Goal: Task Accomplishment & Management: Manage account settings

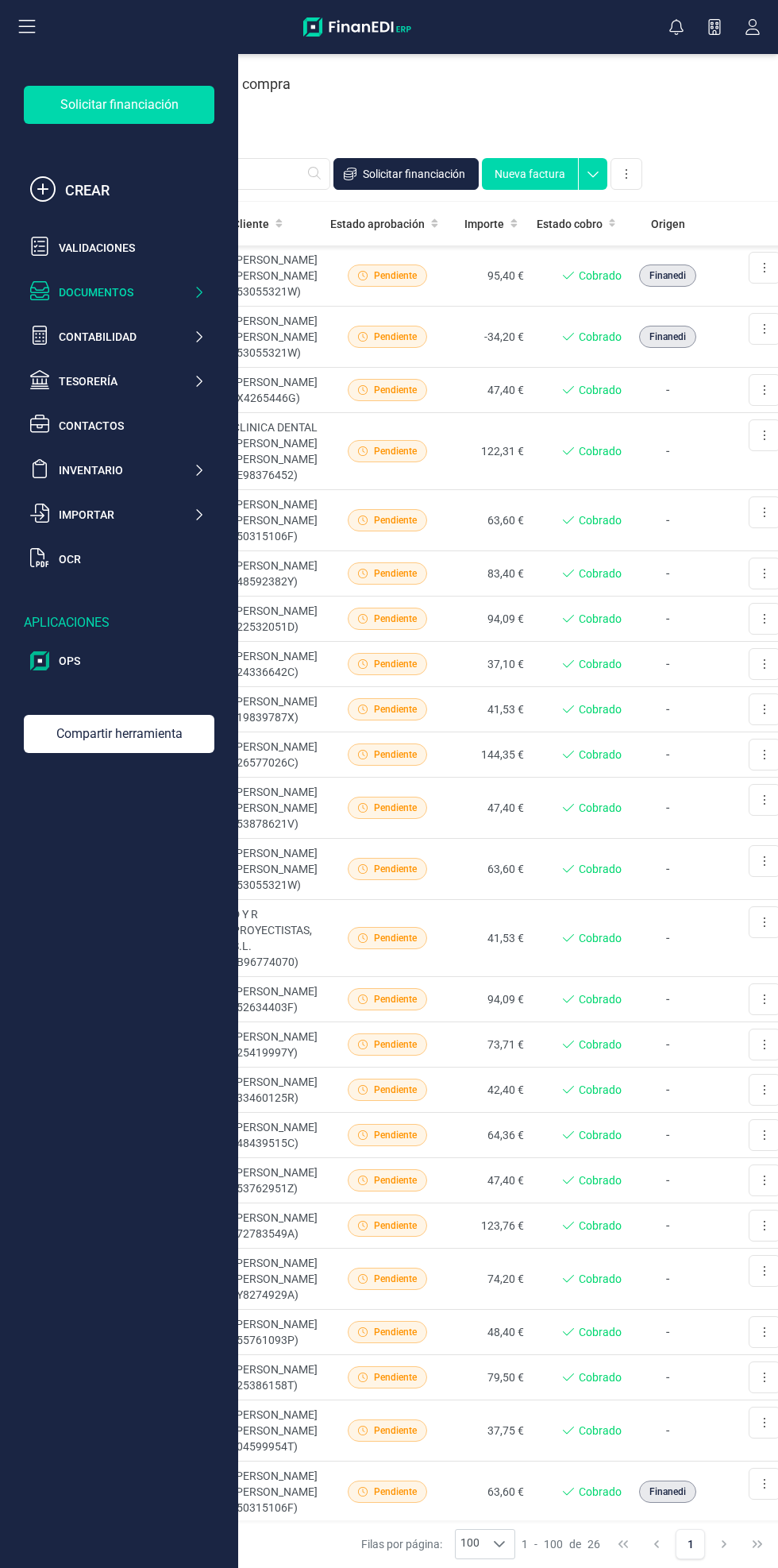
click at [170, 296] on div "Documentos" at bounding box center [126, 292] width 134 height 16
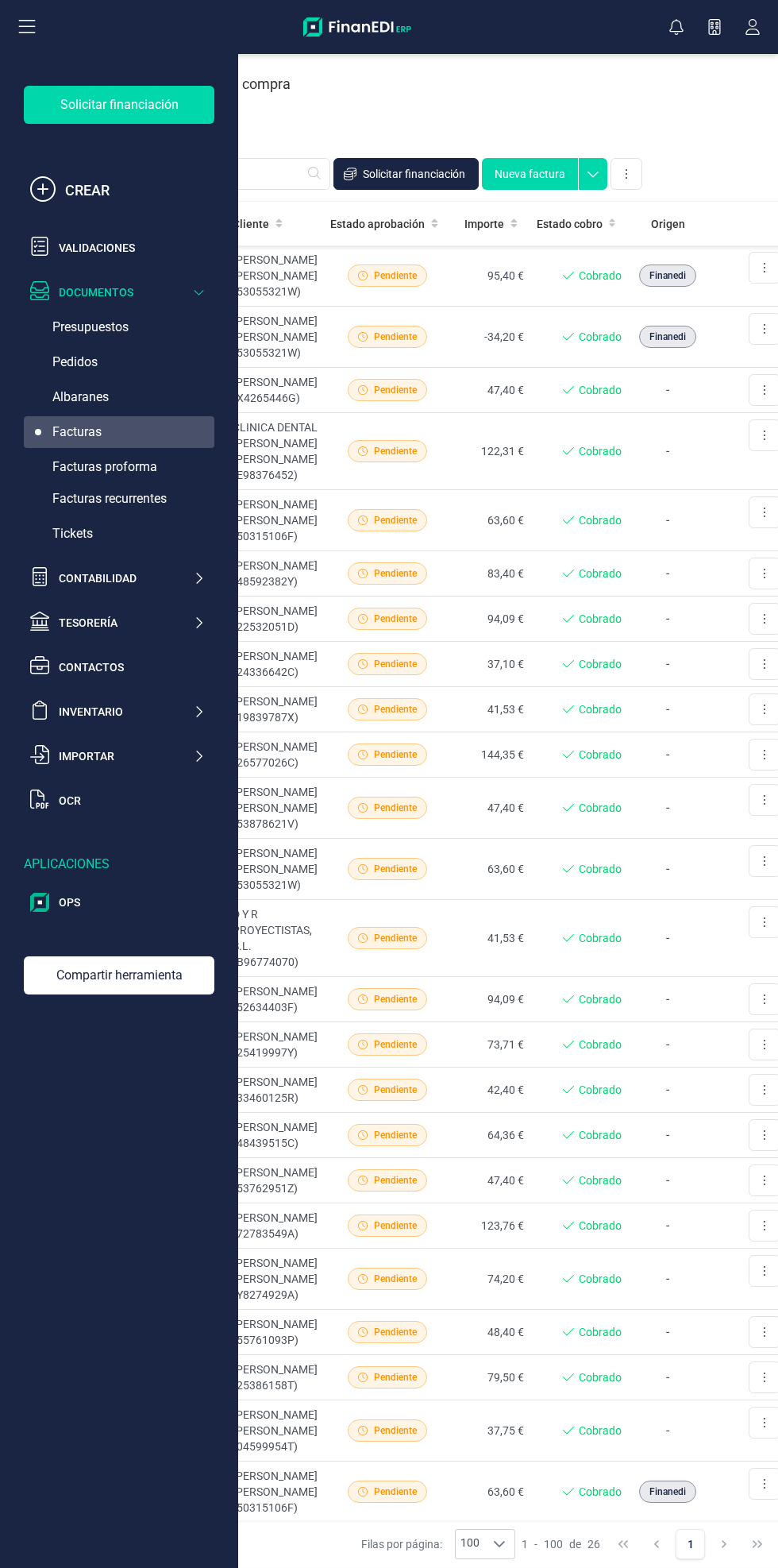
click at [185, 514] on div "Facturas recurrentes" at bounding box center [119, 498] width 190 height 31
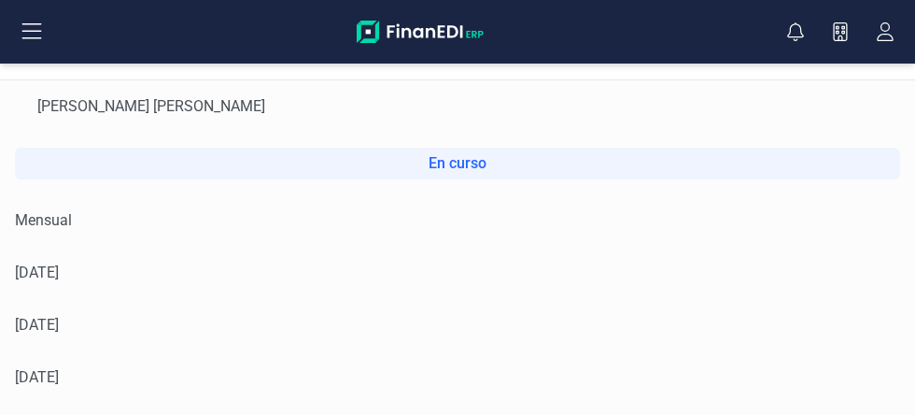
scroll to position [1341, 0]
click at [613, 236] on td "Mensual" at bounding box center [457, 220] width 915 height 52
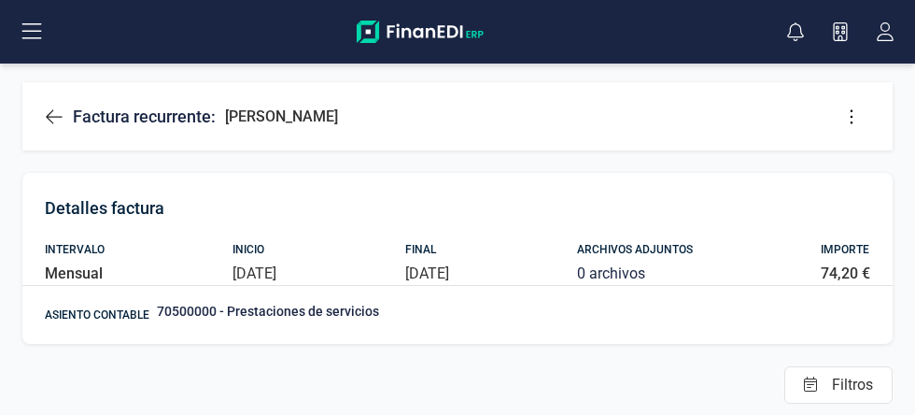
click at [854, 103] on button at bounding box center [851, 116] width 37 height 37
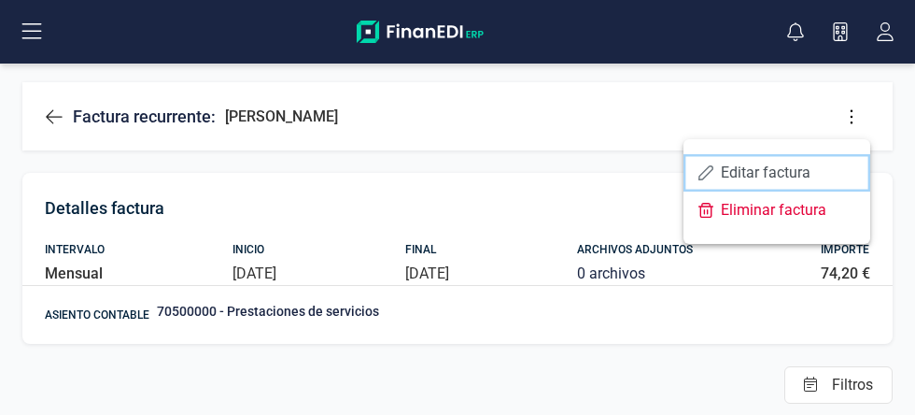
click at [828, 173] on span "Editar factura" at bounding box center [788, 172] width 135 height 15
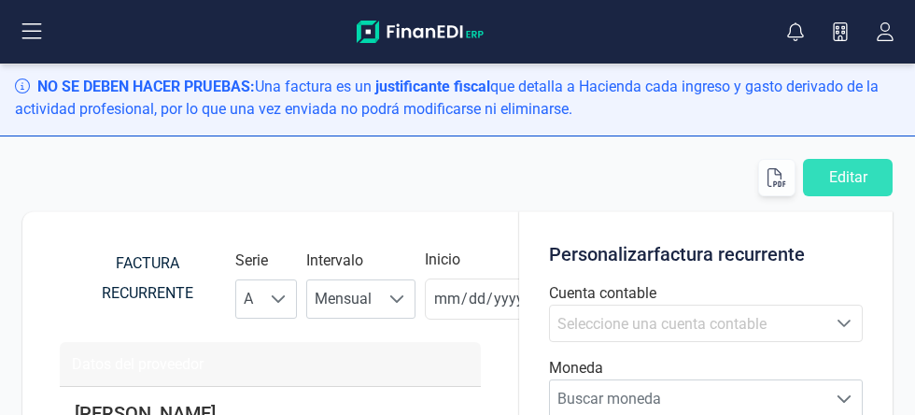
type input "[DATE]"
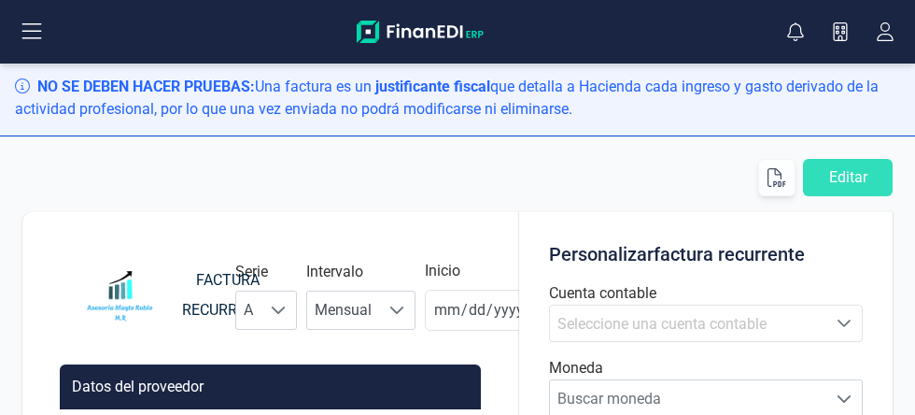
type input "[DATE]"
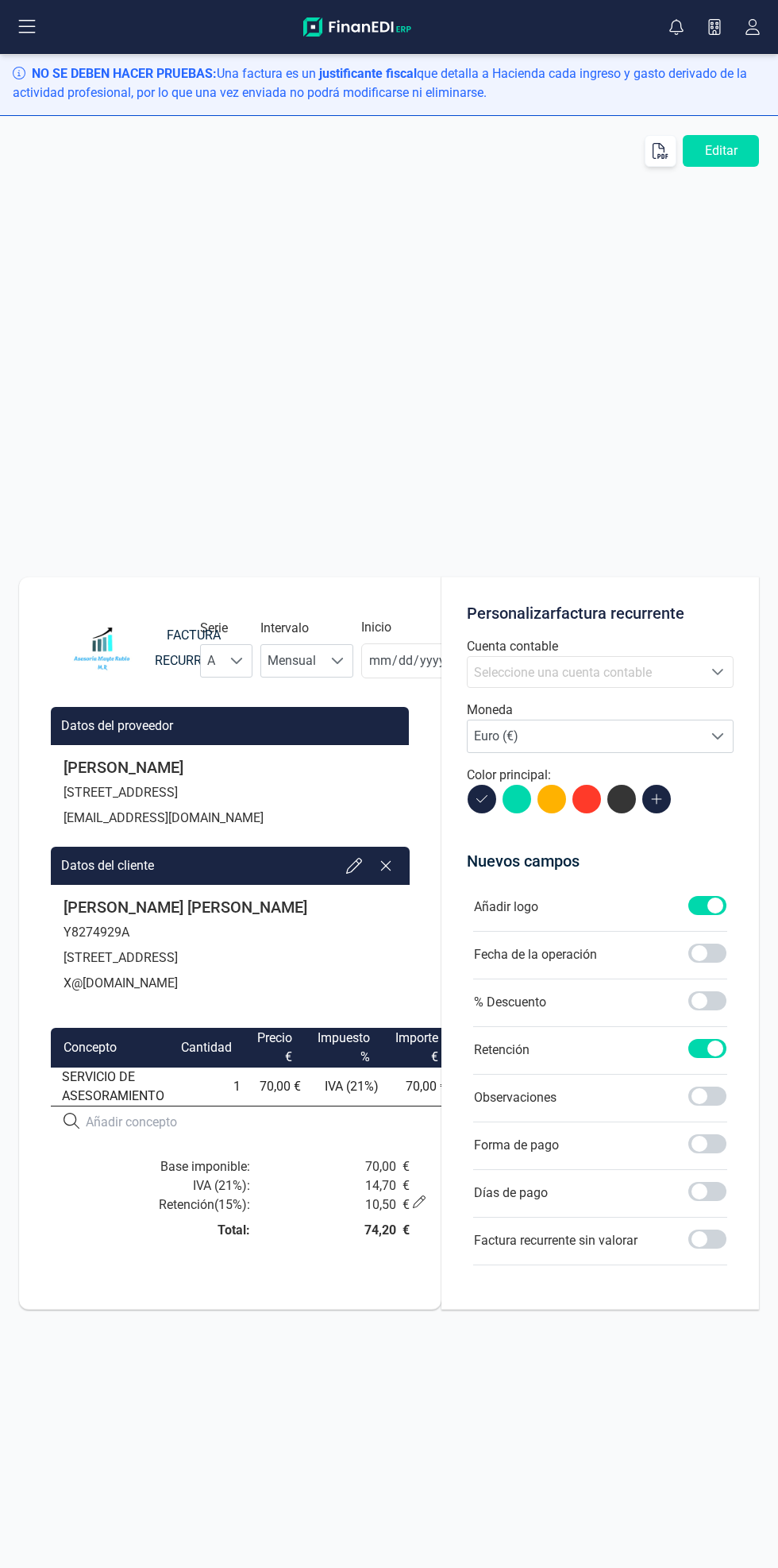
click at [412, 1170] on div "70,00 €" at bounding box center [342, 1167] width 160 height 19
click at [396, 1075] on td "70,00 €" at bounding box center [417, 1087] width 68 height 39
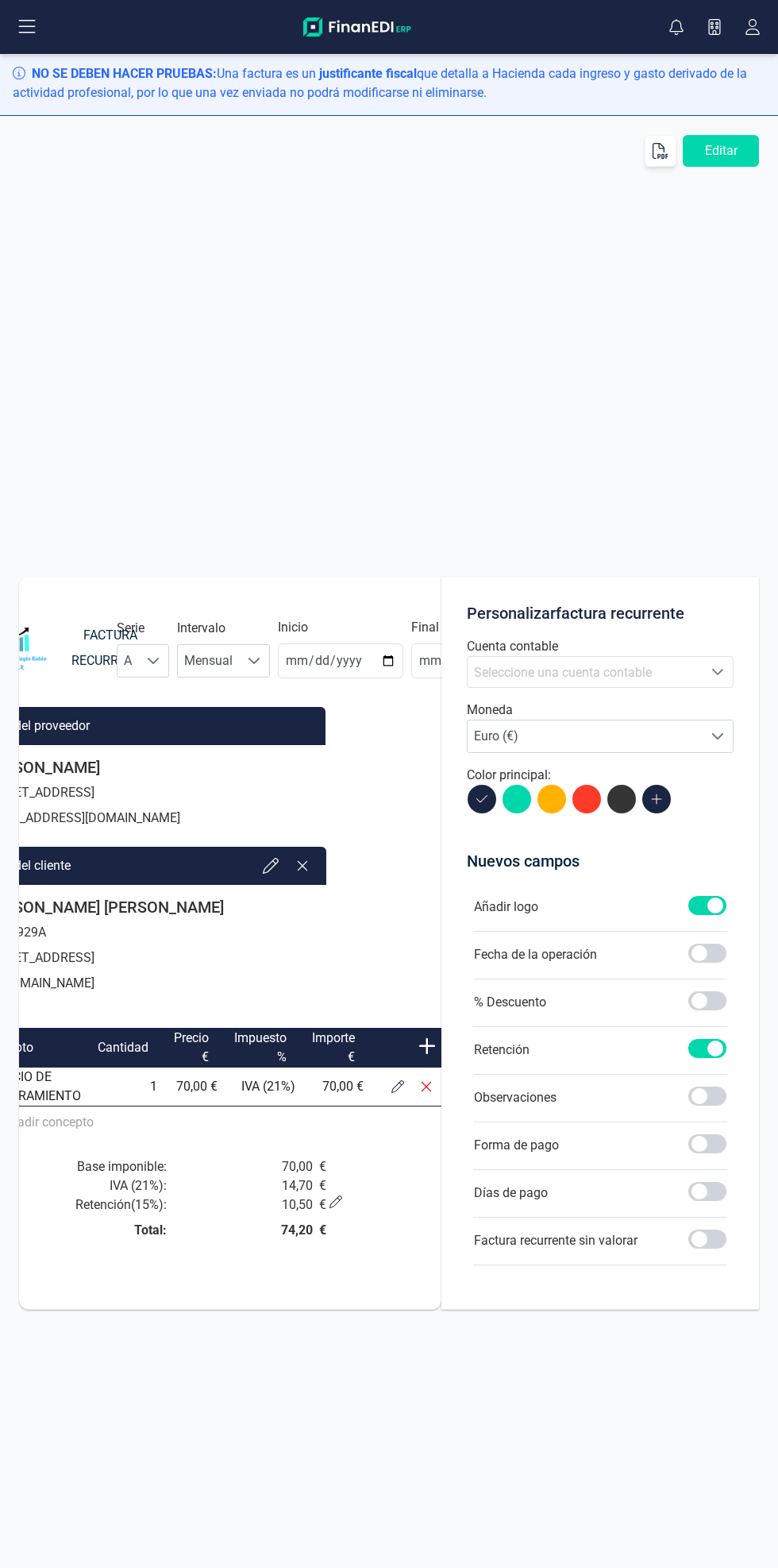
scroll to position [0, 189]
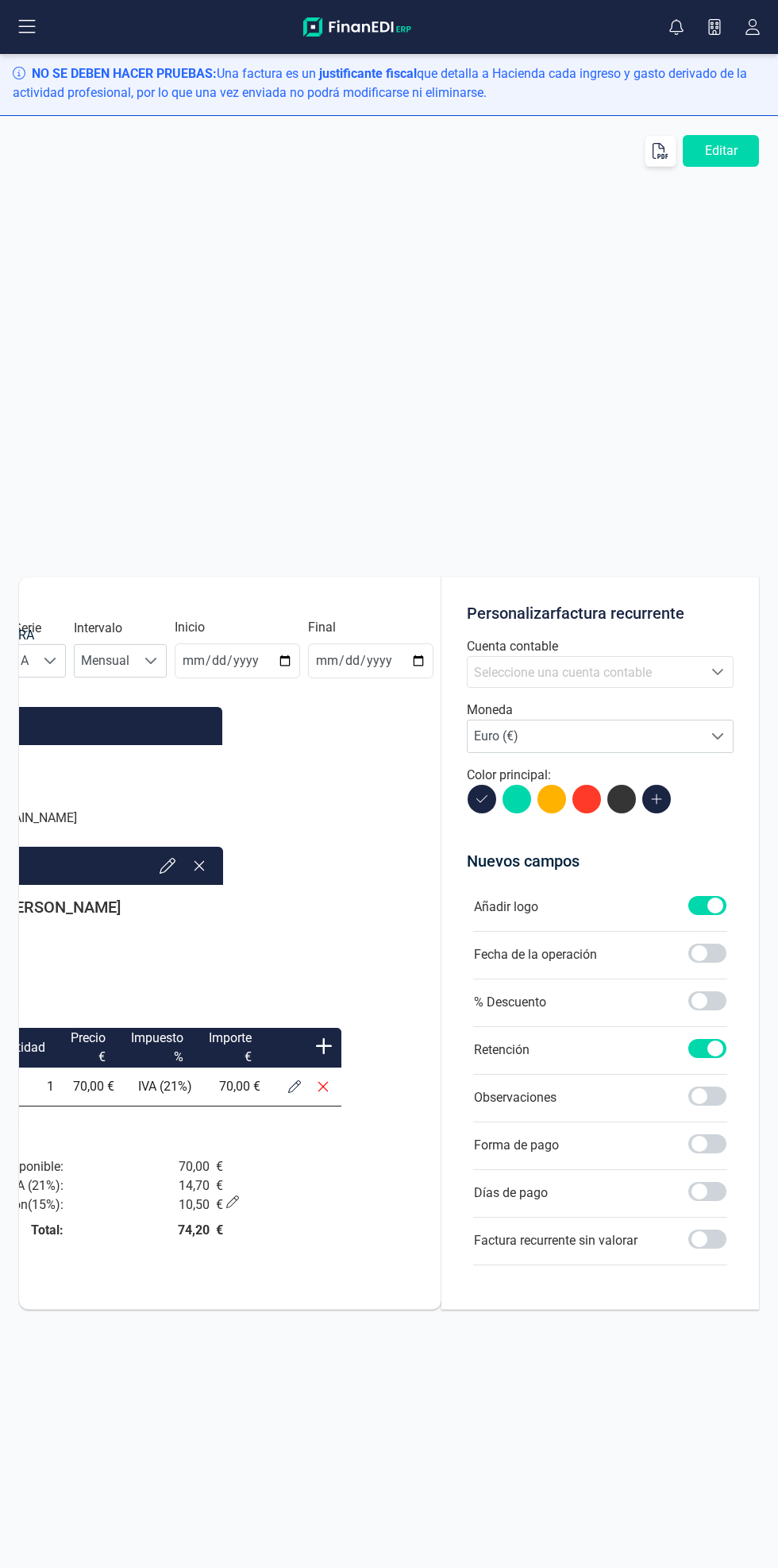
click at [295, 1087] on icon at bounding box center [294, 1086] width 13 height 13
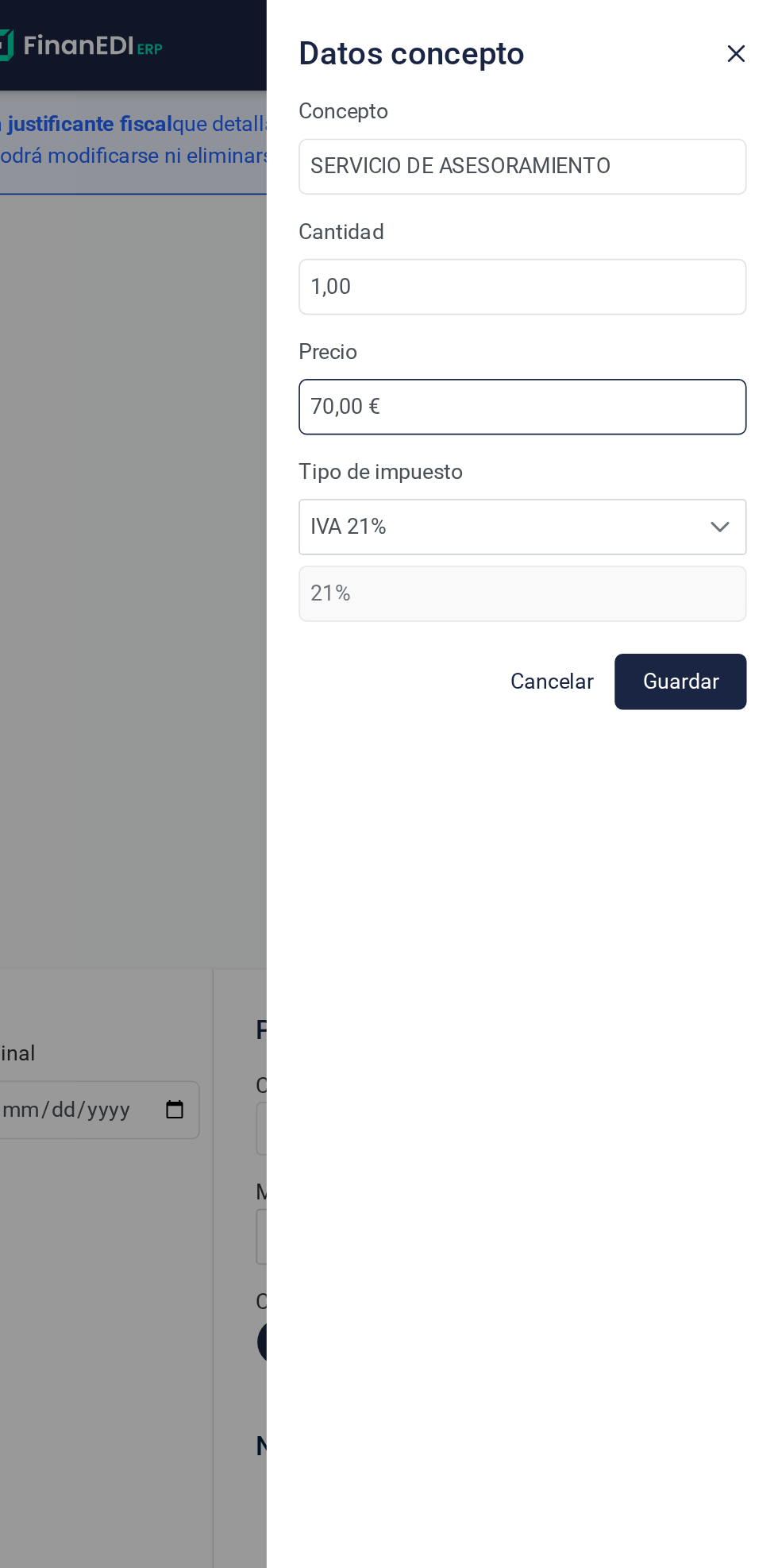
click at [633, 236] on input "70,00 €" at bounding box center [626, 241] width 267 height 33
type input "7,00 €"
type input "40,00 €"
click at [737, 395] on button "Guardar" at bounding box center [720, 406] width 78 height 33
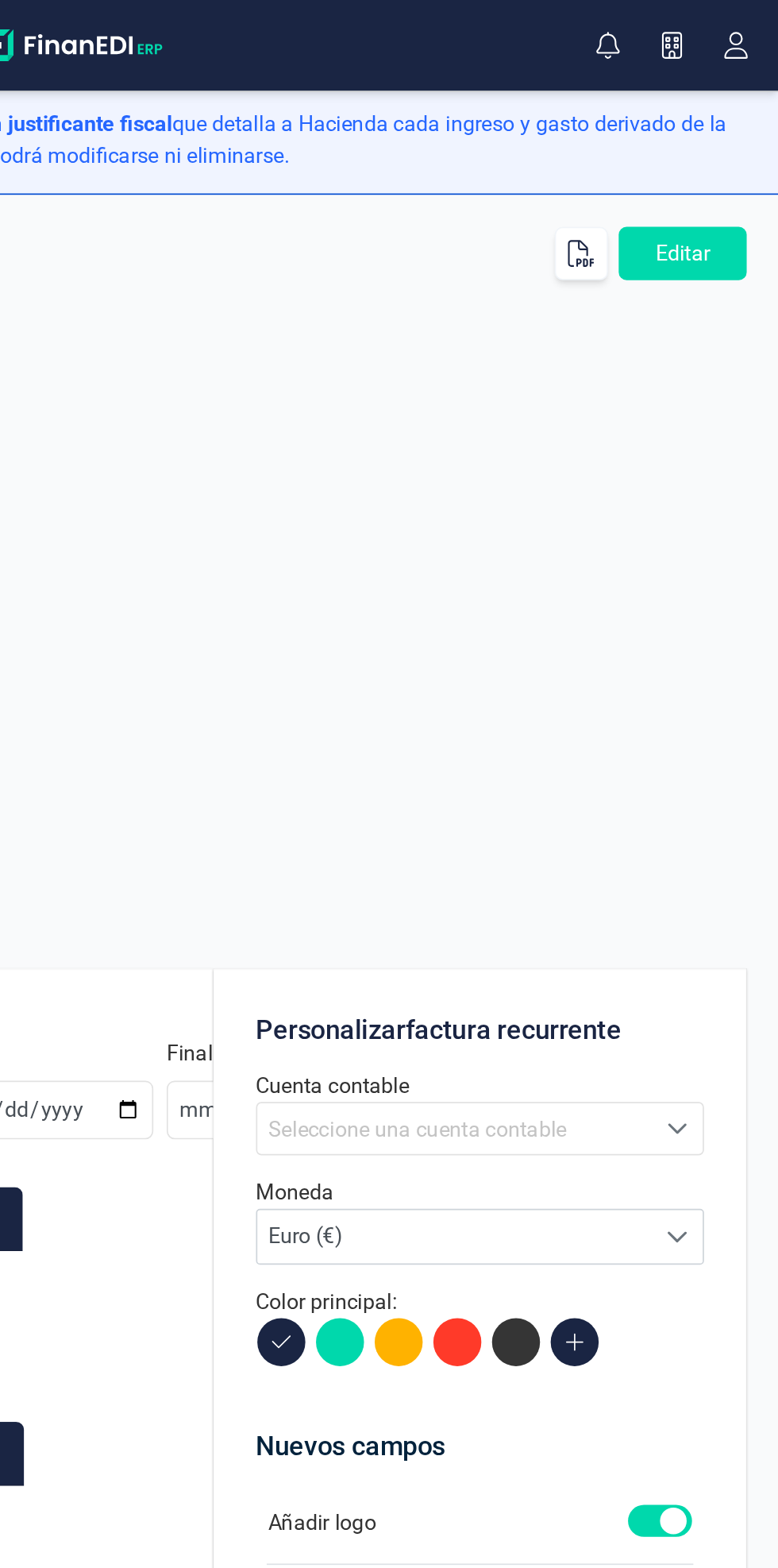
scroll to position [0, 0]
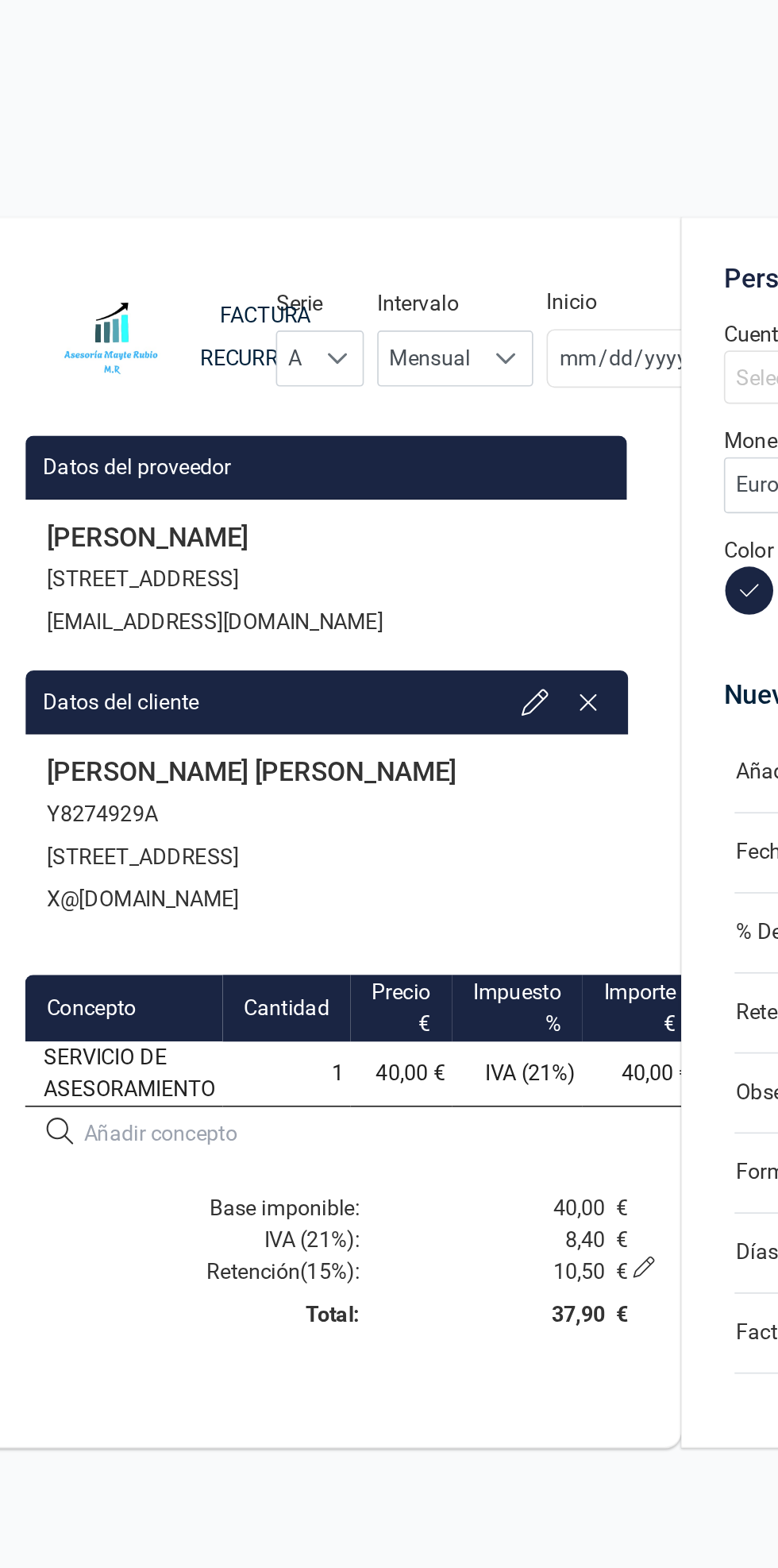
click at [420, 1201] on icon at bounding box center [419, 1202] width 13 height 13
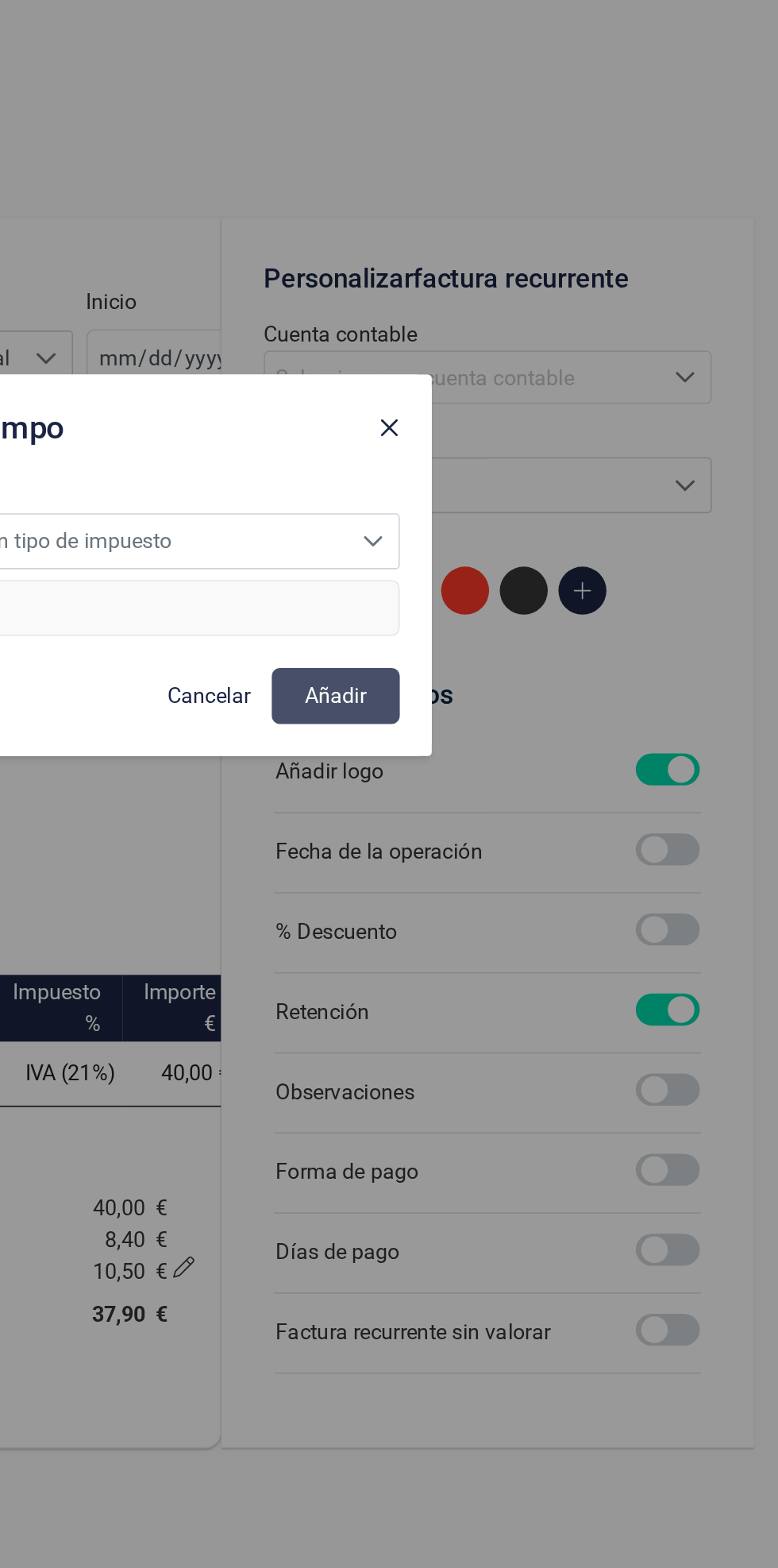
click at [489, 775] on span "Seleccione un tipo de impuesto" at bounding box center [374, 769] width 286 height 31
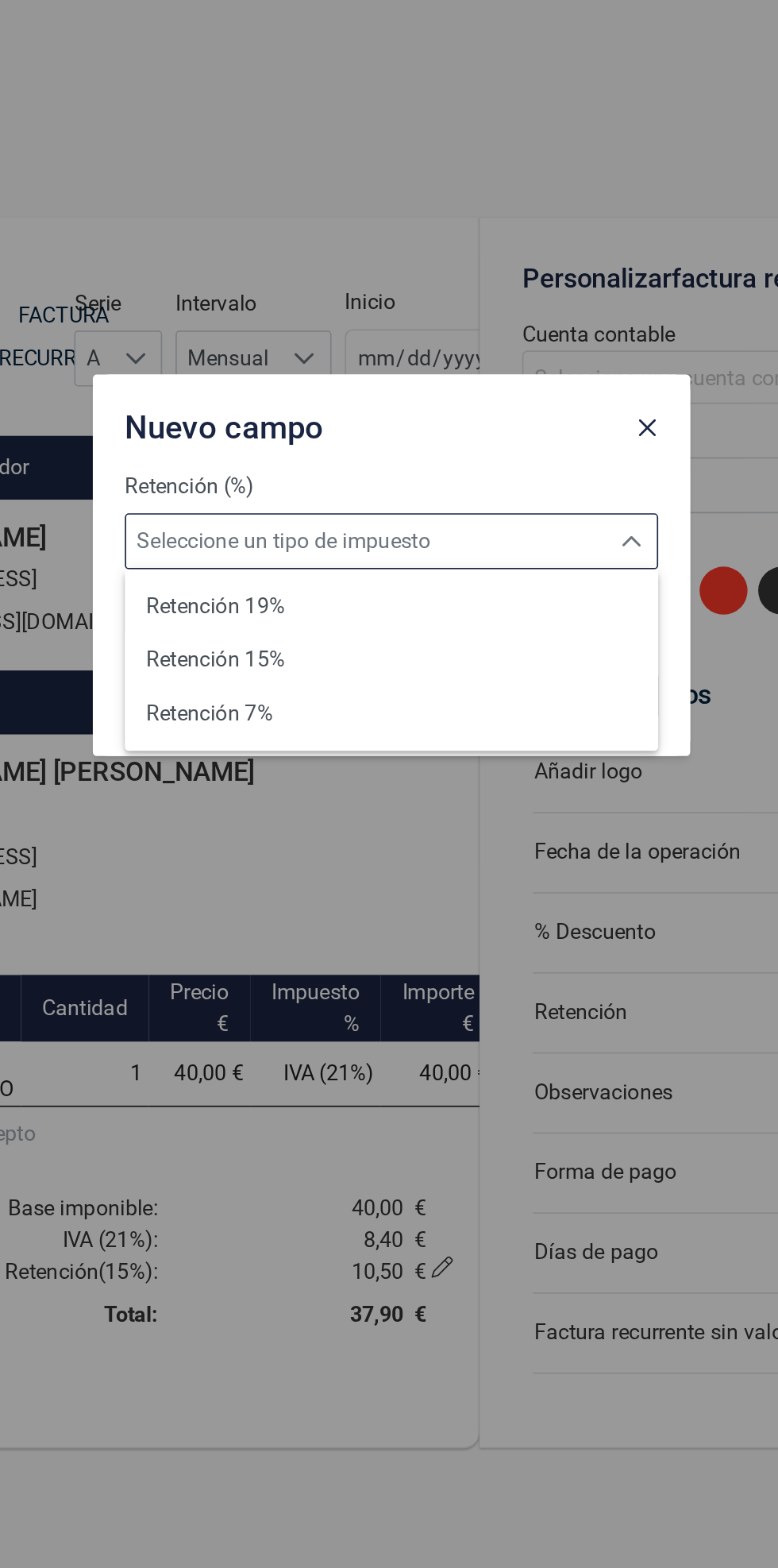
click at [434, 839] on li "Retención 15%" at bounding box center [389, 840] width 318 height 31
type input "15%"
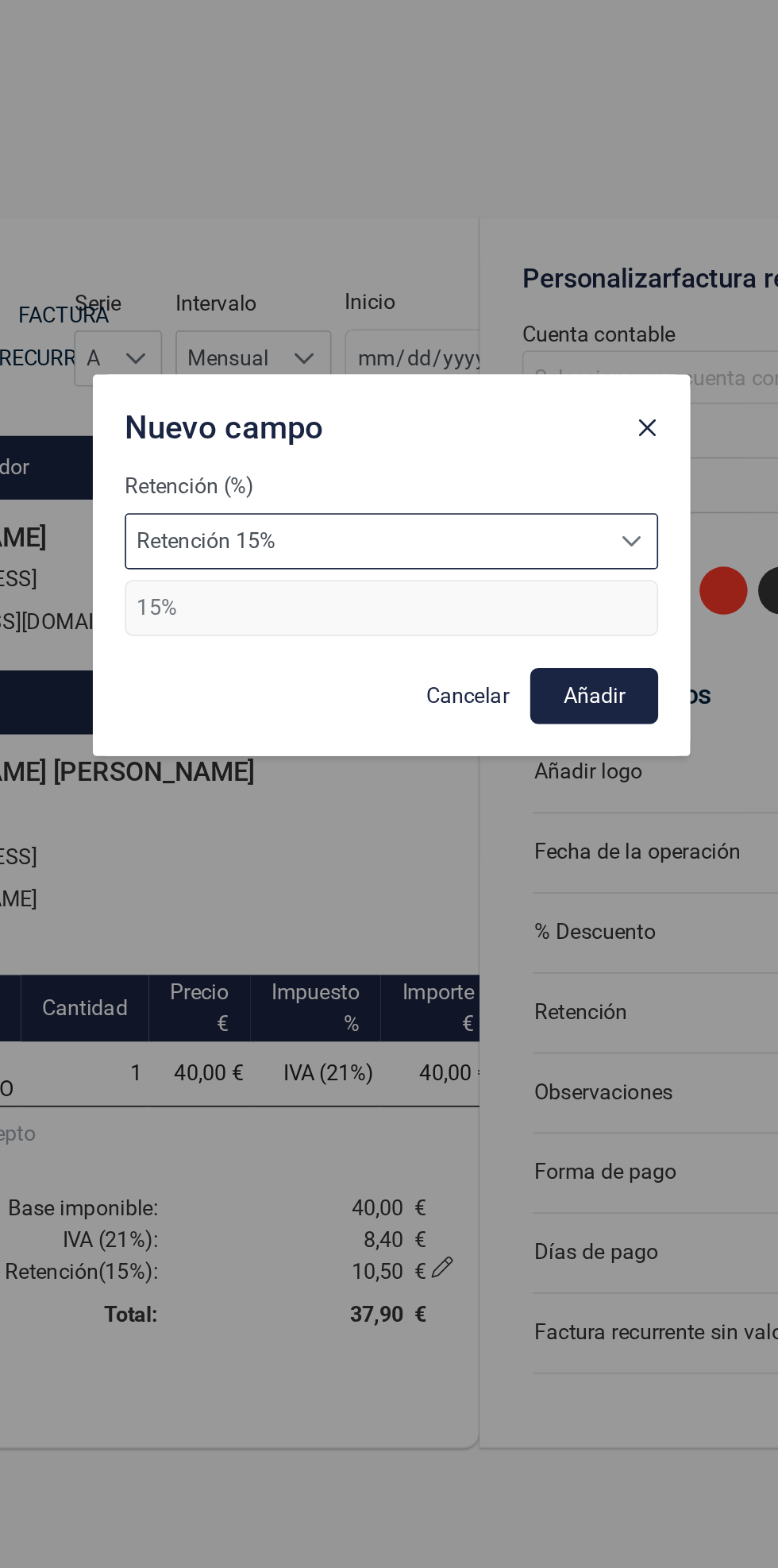
click at [531, 862] on button "Añadir" at bounding box center [510, 861] width 77 height 33
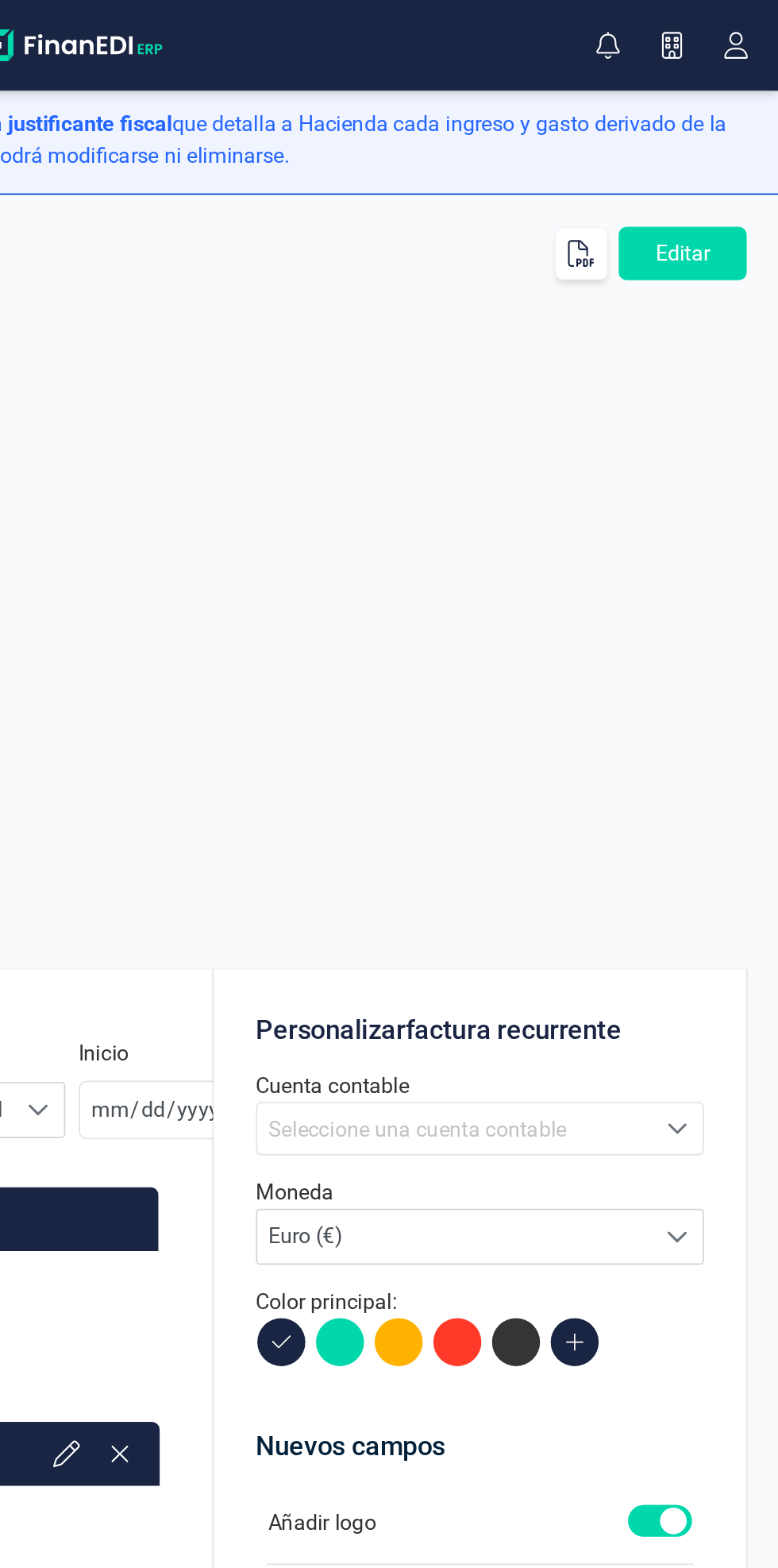
click at [735, 158] on button "Editar" at bounding box center [721, 151] width 77 height 31
